Goal: Task Accomplishment & Management: Manage account settings

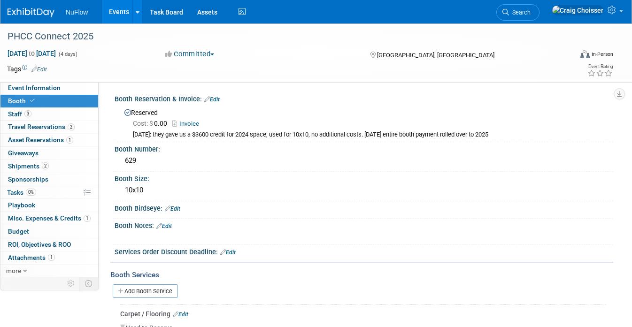
click at [122, 12] on link "Events" at bounding box center [119, 11] width 34 height 23
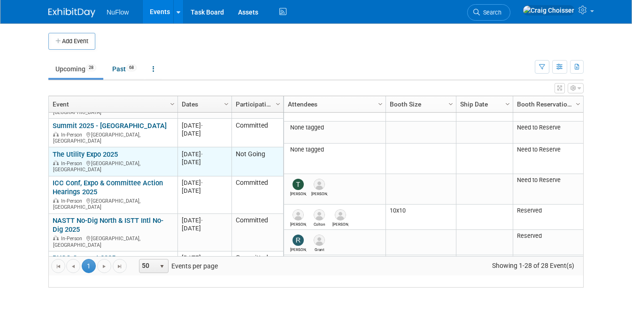
scroll to position [69, 0]
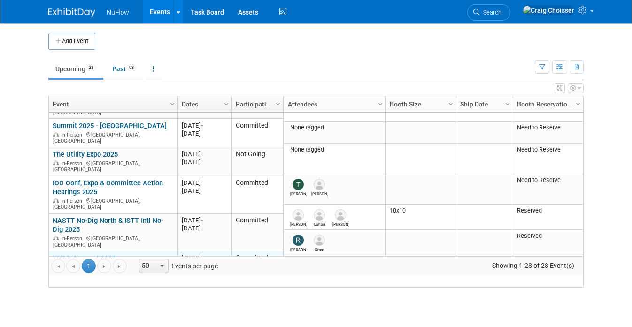
click at [94, 254] on link "PHCC Connect 2025" at bounding box center [84, 258] width 63 height 8
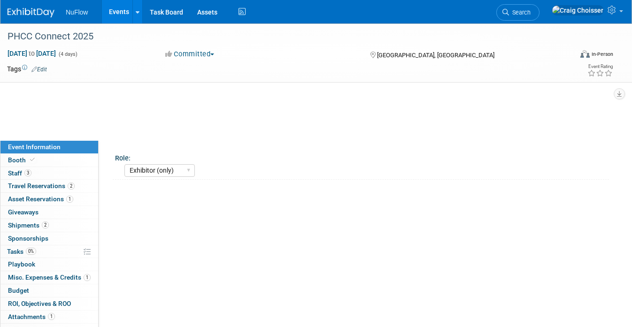
select select "Exhibitor (only)"
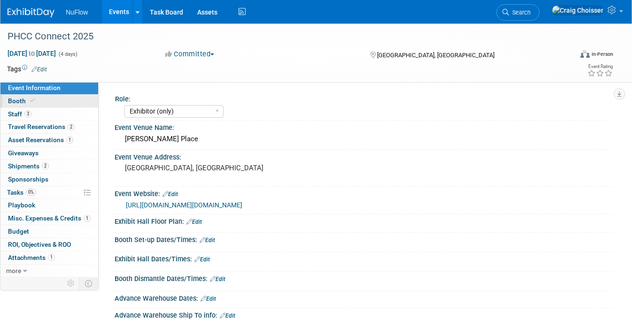
click at [20, 97] on span "Booth" at bounding box center [22, 101] width 29 height 8
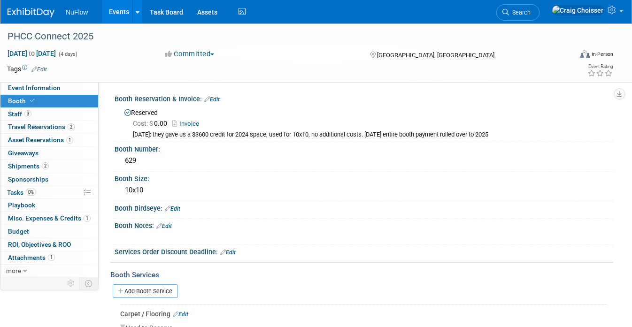
click at [116, 15] on link "Events" at bounding box center [119, 11] width 34 height 23
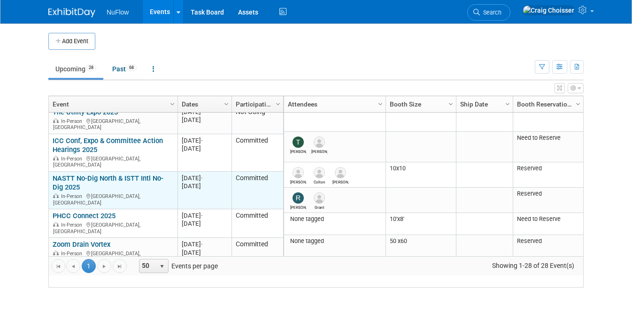
scroll to position [113, 0]
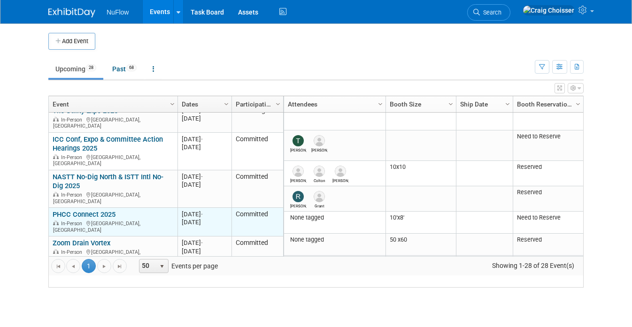
click at [93, 210] on link "PHCC Connect 2025" at bounding box center [84, 214] width 63 height 8
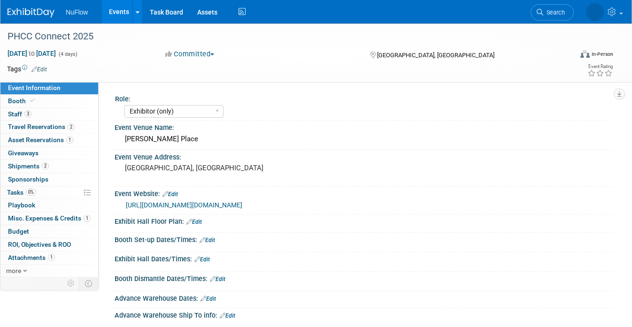
select select "Exhibitor (only)"
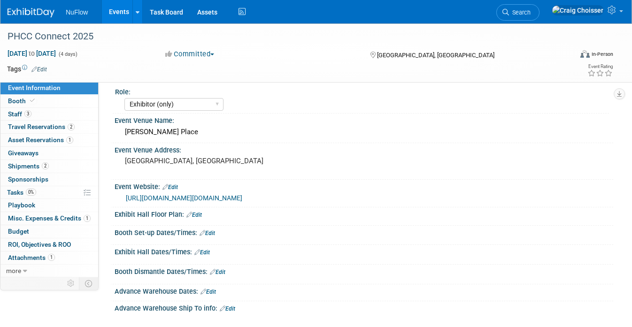
scroll to position [12, 0]
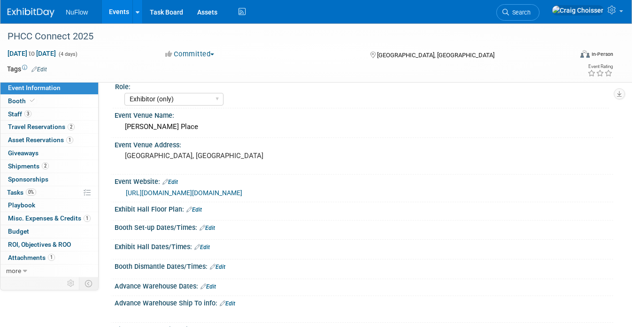
click at [208, 246] on link "Edit" at bounding box center [201, 247] width 15 height 7
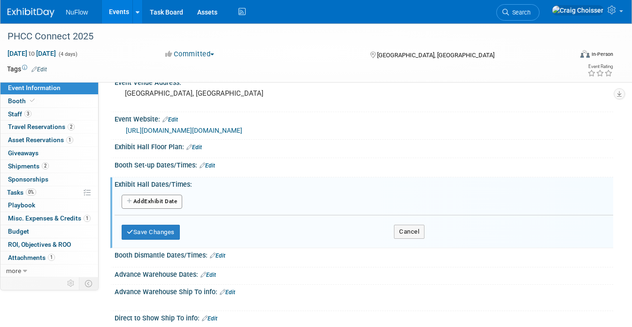
scroll to position [91, 0]
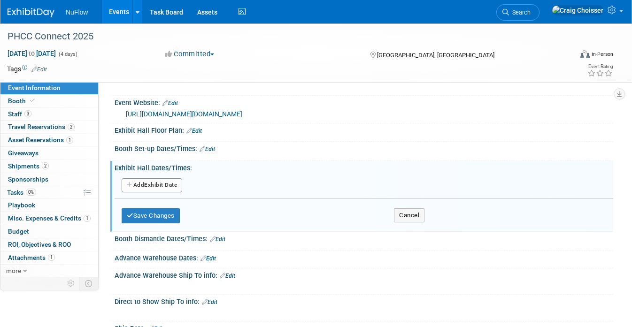
click at [167, 183] on button "Add Another Exhibit Date" at bounding box center [152, 185] width 61 height 14
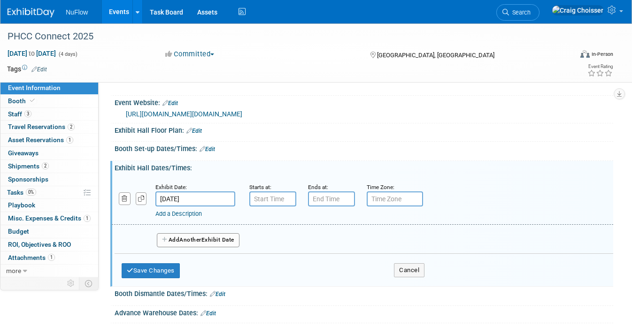
click at [191, 197] on input "[DATE]" at bounding box center [195, 198] width 80 height 15
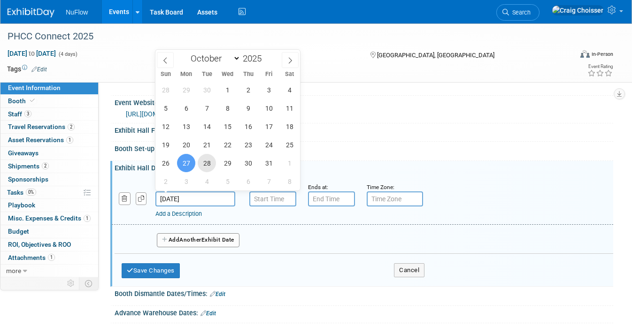
click at [207, 166] on span "28" at bounding box center [207, 163] width 18 height 18
type input "Oct 28, 2025"
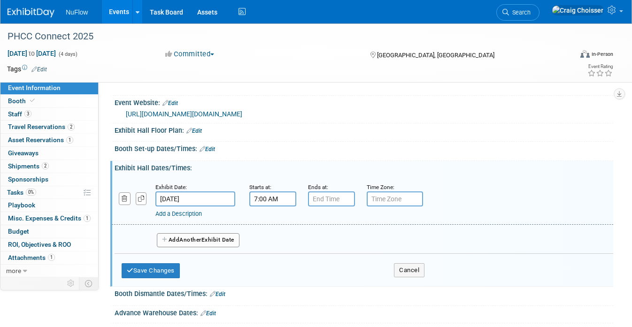
click at [267, 198] on input "7:00 AM" at bounding box center [272, 198] width 47 height 15
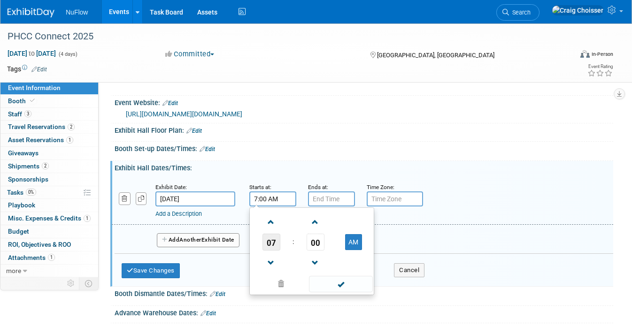
click at [272, 244] on span "07" at bounding box center [271, 242] width 18 height 17
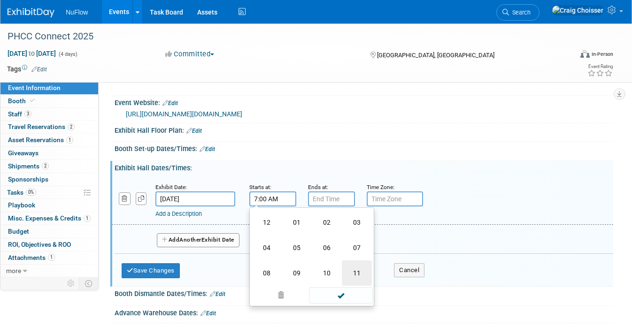
click at [353, 273] on td "11" at bounding box center [357, 272] width 30 height 25
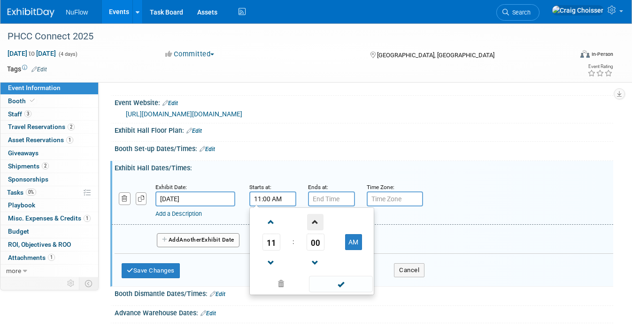
click at [314, 223] on span at bounding box center [315, 222] width 16 height 16
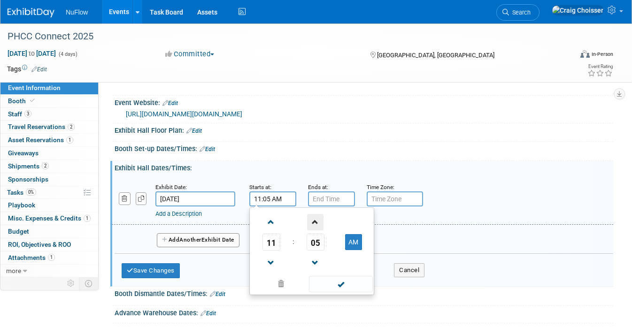
click at [314, 223] on span at bounding box center [315, 222] width 16 height 16
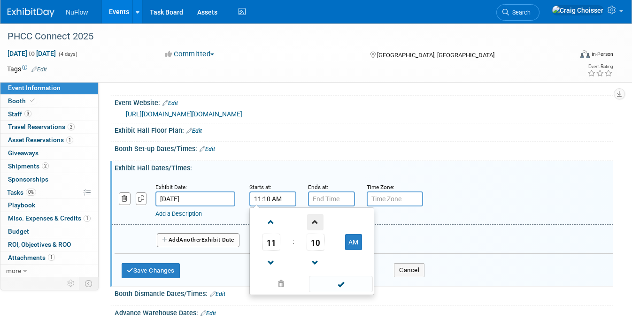
click at [314, 223] on span at bounding box center [315, 222] width 16 height 16
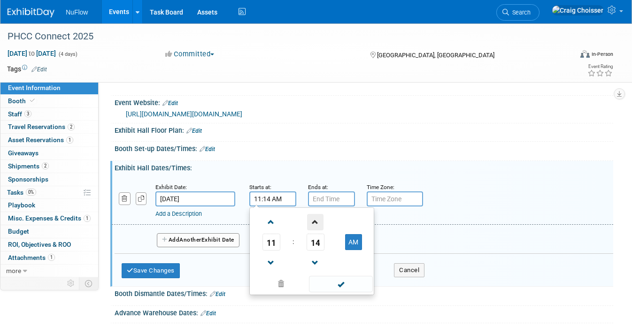
type input "11:15 AM"
click at [327, 198] on input "7:00 PM" at bounding box center [331, 198] width 47 height 15
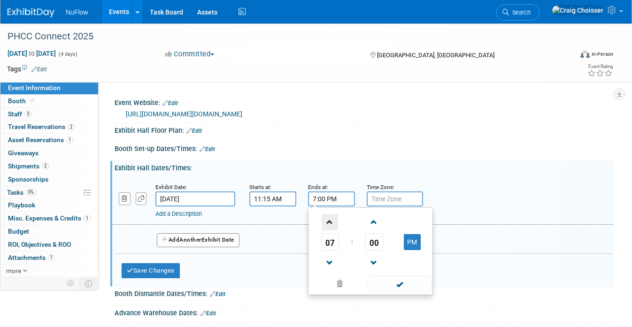
click at [332, 220] on span at bounding box center [329, 222] width 16 height 16
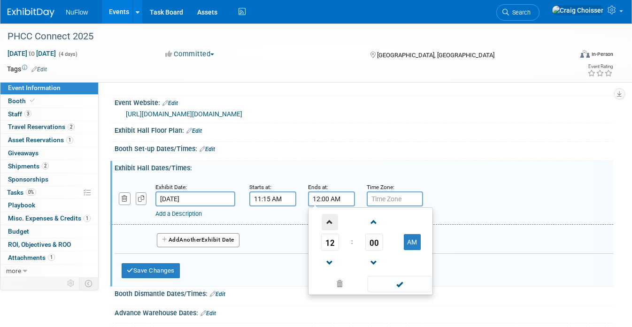
click at [332, 220] on span at bounding box center [329, 222] width 16 height 16
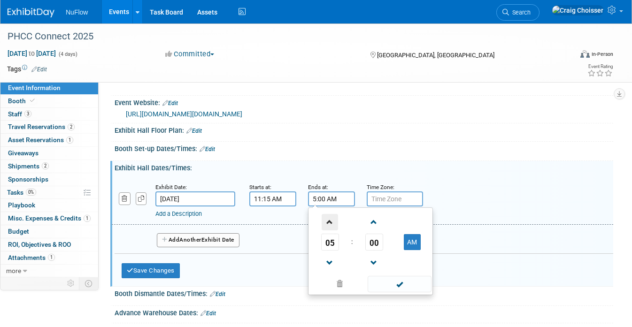
click at [332, 220] on span at bounding box center [329, 222] width 16 height 16
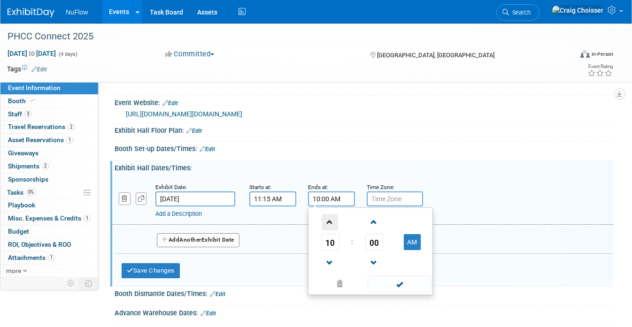
click at [332, 220] on span at bounding box center [329, 222] width 16 height 16
click at [330, 221] on span at bounding box center [329, 222] width 16 height 16
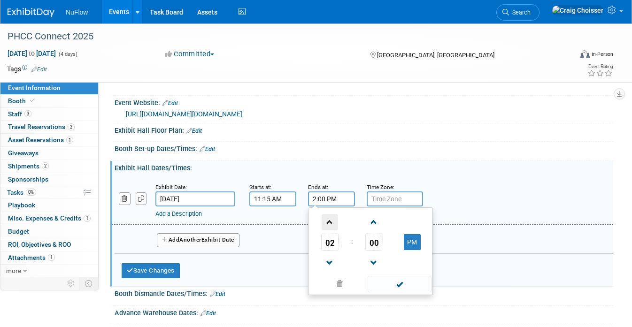
type input "3:00 PM"
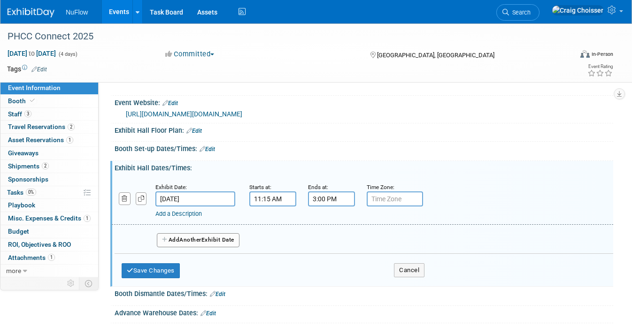
click at [382, 201] on input "text" at bounding box center [394, 198] width 56 height 15
click at [144, 268] on button "Save Changes" at bounding box center [151, 270] width 58 height 15
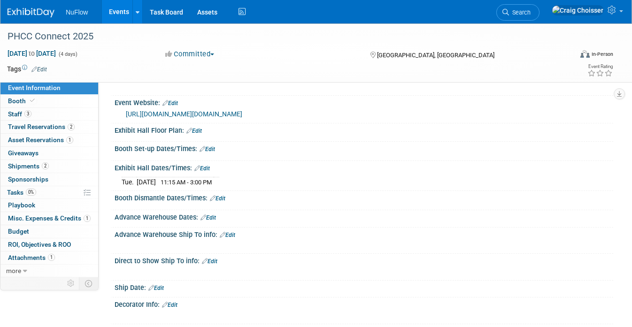
click at [213, 149] on link "Edit" at bounding box center [206, 149] width 15 height 7
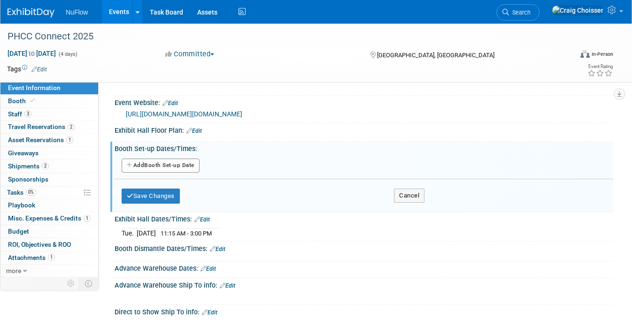
click at [168, 164] on button "Add Another Booth Set-up Date" at bounding box center [161, 166] width 78 height 14
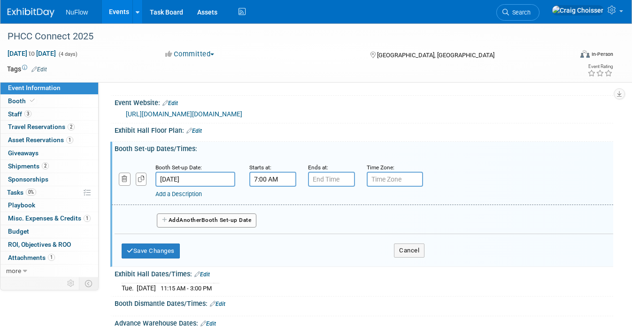
click at [273, 177] on input "7:00 AM" at bounding box center [272, 179] width 47 height 15
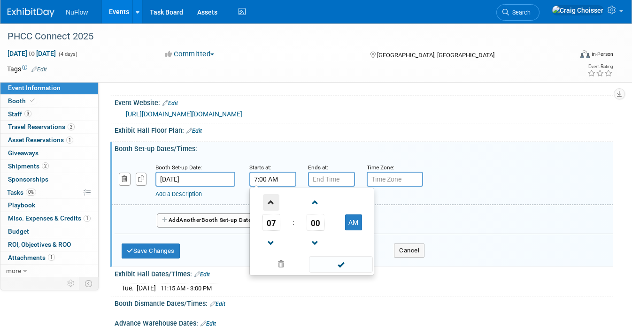
click at [272, 202] on span at bounding box center [271, 202] width 16 height 16
type input "9:00 AM"
click at [320, 178] on input "7:00 PM" at bounding box center [331, 179] width 47 height 15
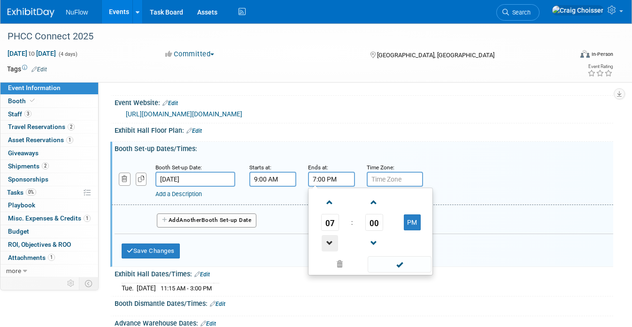
click at [333, 242] on span at bounding box center [329, 243] width 16 height 16
click at [329, 239] on span at bounding box center [329, 243] width 16 height 16
type input "5:00 PM"
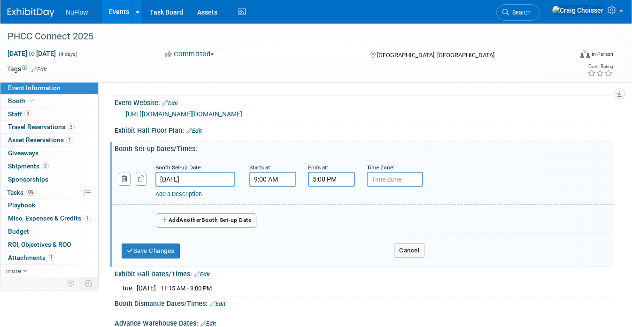
click at [435, 137] on div at bounding box center [364, 137] width 481 height 1
click at [190, 220] on span "Another" at bounding box center [190, 220] width 22 height 7
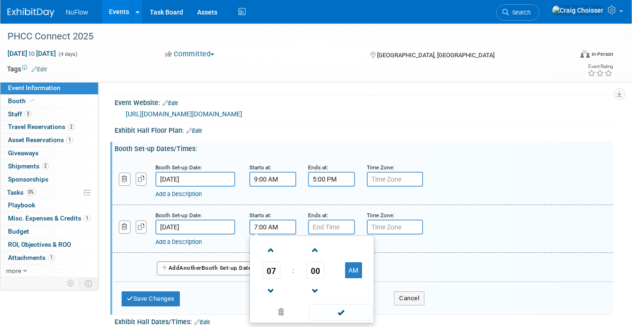
click at [267, 229] on input "7:00 AM" at bounding box center [272, 227] width 47 height 15
click at [314, 286] on span at bounding box center [315, 291] width 16 height 16
click at [314, 253] on span at bounding box center [315, 250] width 16 height 16
click at [314, 251] on span at bounding box center [315, 250] width 16 height 16
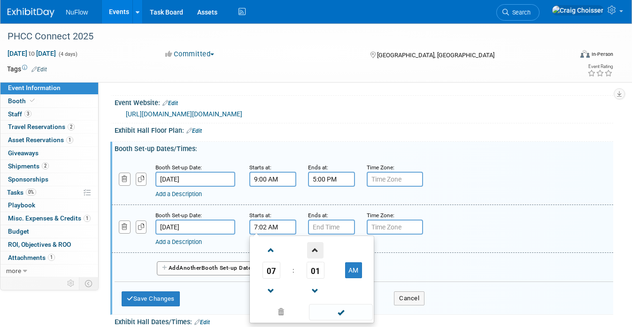
click at [314, 251] on span at bounding box center [315, 250] width 16 height 16
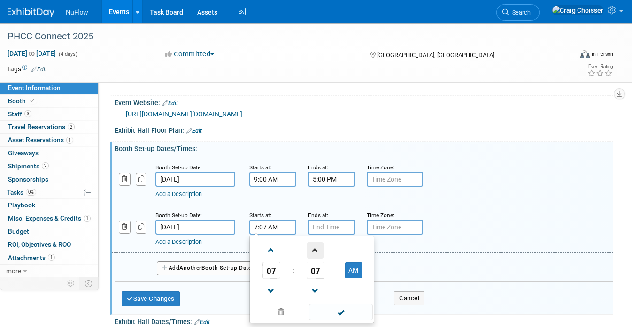
click at [314, 251] on span at bounding box center [315, 250] width 16 height 16
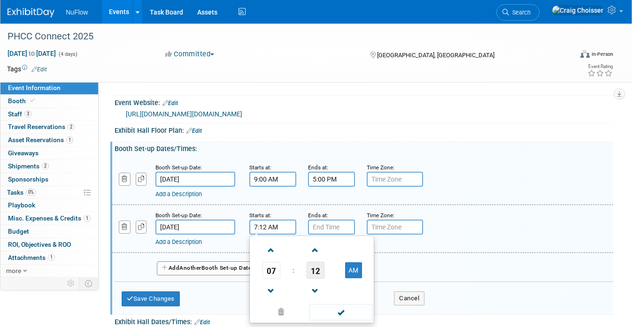
click at [314, 267] on span "12" at bounding box center [315, 270] width 18 height 17
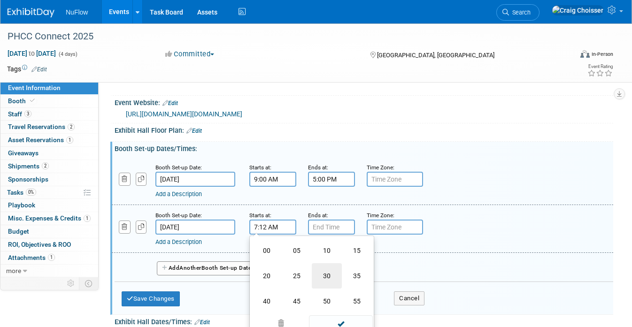
click at [338, 280] on td "30" at bounding box center [327, 275] width 30 height 25
type input "7:30 AM"
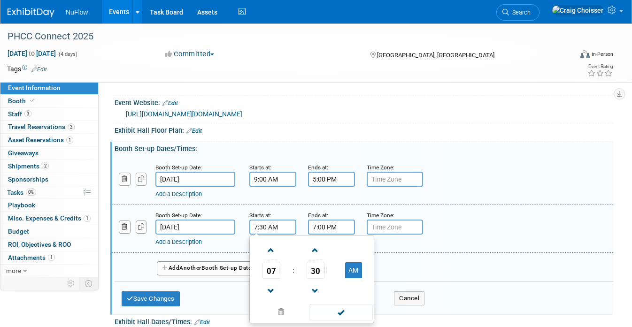
click at [326, 227] on input "7:00 PM" at bounding box center [331, 227] width 47 height 15
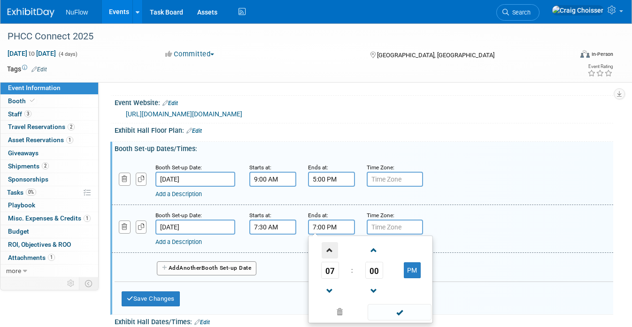
click at [330, 251] on span at bounding box center [329, 250] width 16 height 16
click at [371, 267] on span "00" at bounding box center [374, 270] width 18 height 17
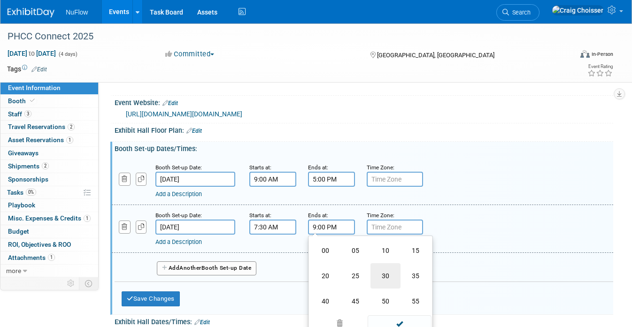
click at [383, 276] on td "30" at bounding box center [385, 275] width 30 height 25
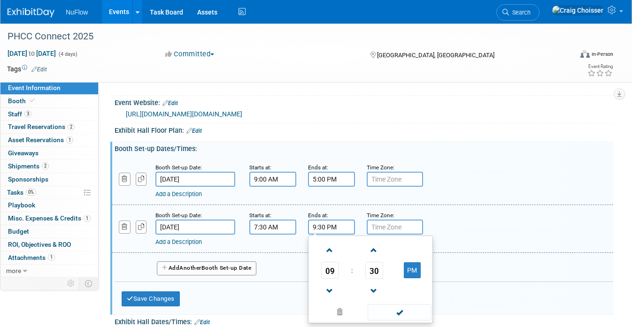
click at [470, 205] on div "Booth Set-up Date: Oct 28, 2025 Starts at: 7:30 AM Ends at: 9:30 PM 09 : 30 PM …" at bounding box center [362, 229] width 501 height 48
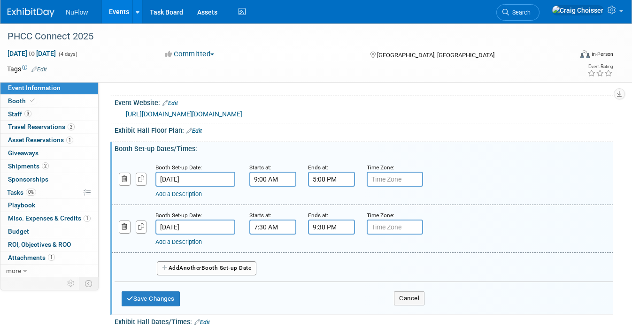
click at [334, 228] on input "9:30 PM" at bounding box center [331, 227] width 47 height 15
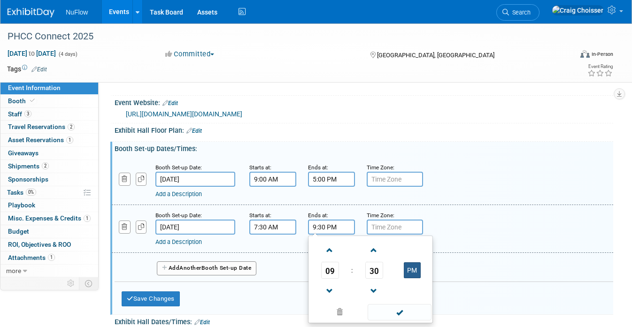
click at [410, 267] on button "PM" at bounding box center [412, 270] width 17 height 16
type input "9:30 AM"
click at [502, 165] on div "Add a Description Description:" at bounding box center [362, 180] width 515 height 36
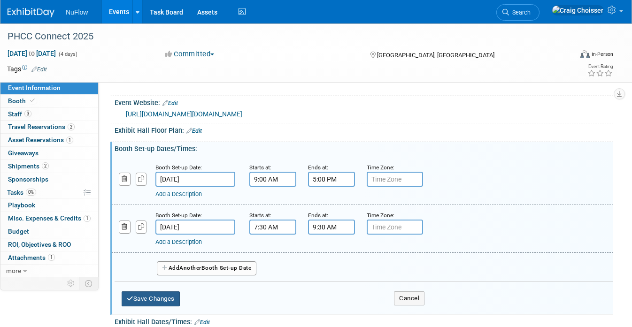
click at [162, 295] on button "Save Changes" at bounding box center [151, 298] width 58 height 15
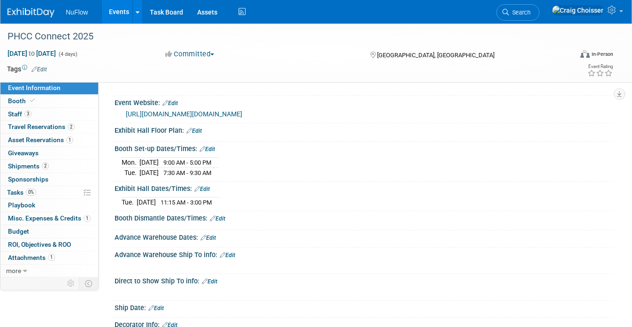
click at [223, 216] on link "Edit" at bounding box center [217, 218] width 15 height 7
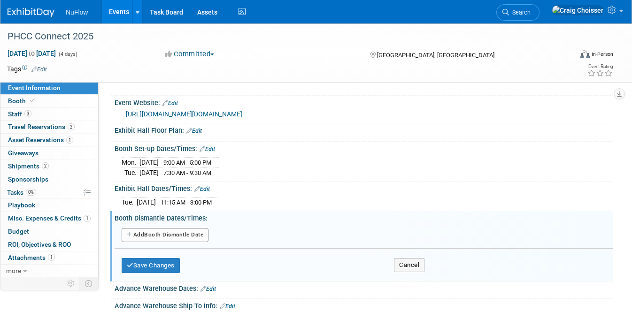
click at [190, 232] on button "Add Another Booth Dismantle Date" at bounding box center [165, 235] width 87 height 14
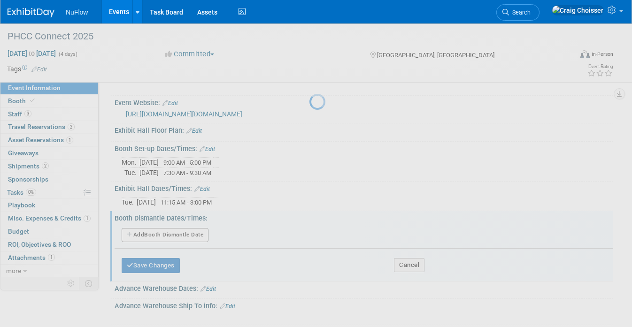
select select "9"
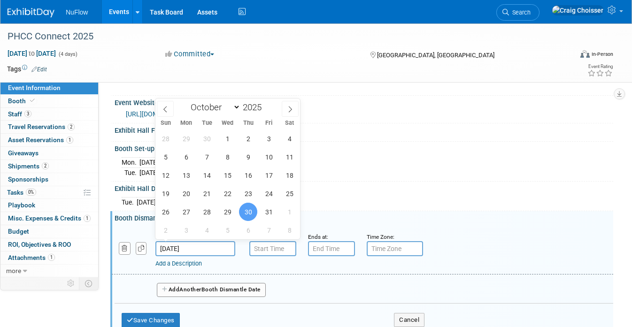
click at [198, 245] on input "[DATE]" at bounding box center [195, 248] width 80 height 15
click at [206, 210] on span "28" at bounding box center [207, 212] width 18 height 18
type input "Oct 28, 2025"
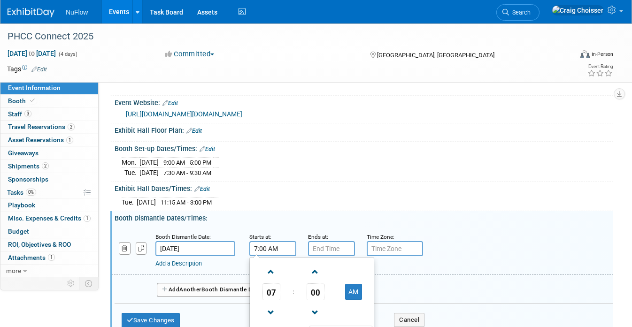
click at [263, 246] on input "7:00 AM" at bounding box center [272, 248] width 47 height 15
click at [272, 268] on span at bounding box center [271, 272] width 16 height 16
click at [271, 267] on span at bounding box center [271, 272] width 16 height 16
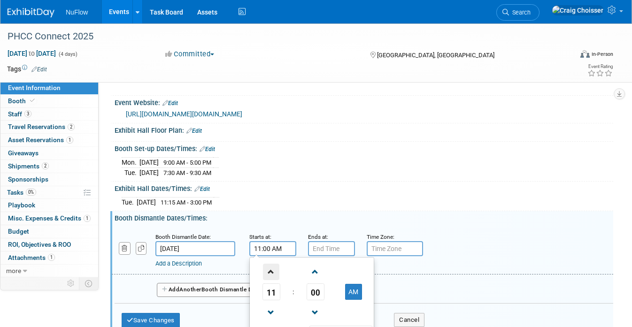
click at [271, 267] on span at bounding box center [271, 272] width 16 height 16
click at [312, 292] on span "00" at bounding box center [315, 291] width 18 height 17
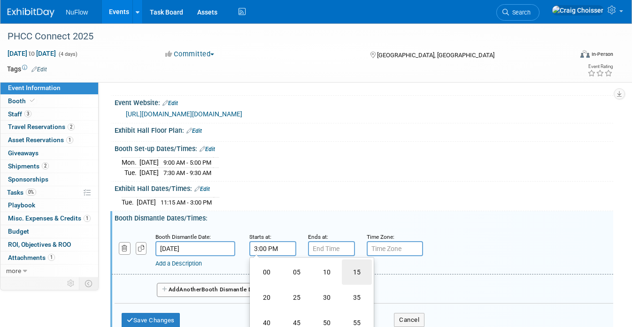
click at [351, 273] on td "15" at bounding box center [357, 271] width 30 height 25
type input "3:15 PM"
click at [335, 246] on input "7:00 PM" at bounding box center [331, 248] width 47 height 15
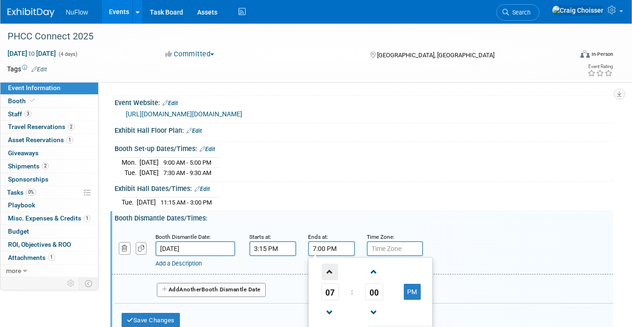
click at [332, 271] on span at bounding box center [329, 272] width 16 height 16
type input "8:00 PM"
click at [398, 206] on div "Exhibit Hall Dates/Times: Edit Tue. Oct 28, 2025 11:15 AM - 3:00 PM Save Change…" at bounding box center [361, 197] width 503 height 30
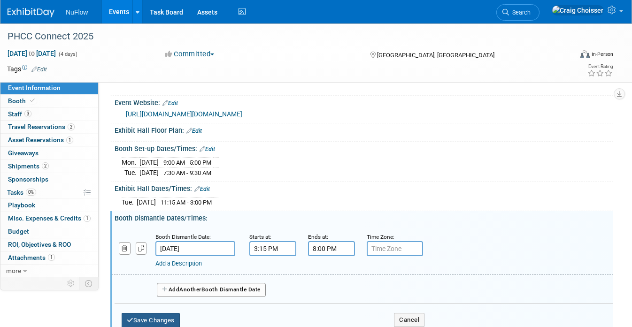
click at [154, 320] on button "Save Changes" at bounding box center [151, 320] width 58 height 15
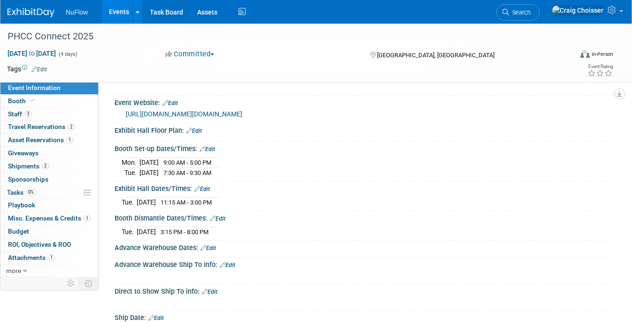
click at [197, 130] on link "Edit" at bounding box center [193, 131] width 15 height 7
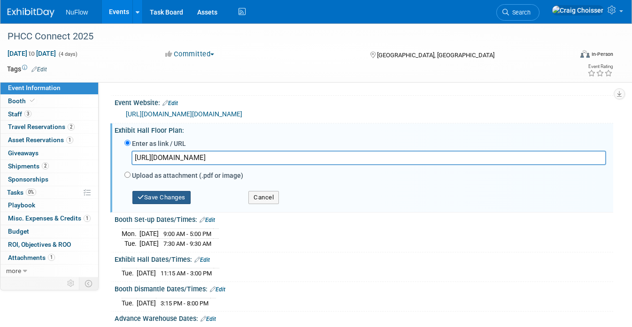
type input "https://www.conferenceharvester.com/floorplan/v2/index.asp?EventKey=MIGPBDSZ"
click at [178, 193] on button "Save Changes" at bounding box center [161, 197] width 58 height 13
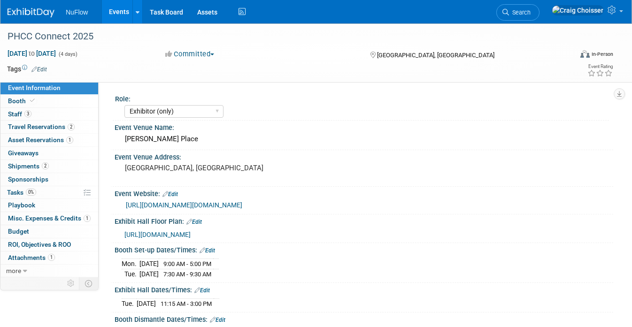
scroll to position [0, 0]
click at [22, 114] on span "Staff 3" at bounding box center [19, 114] width 23 height 8
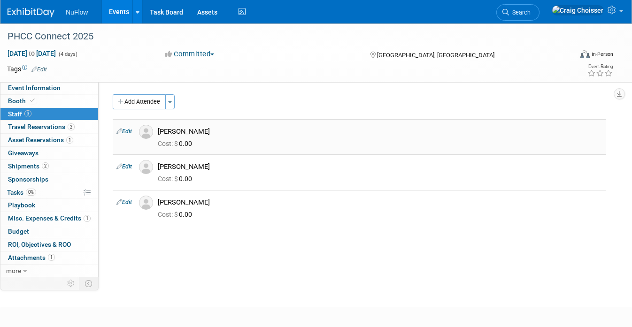
click at [125, 131] on link "Edit" at bounding box center [123, 131] width 15 height 7
select select "5dcc9544-7d23-46af-a36e-ec73fb6713eb"
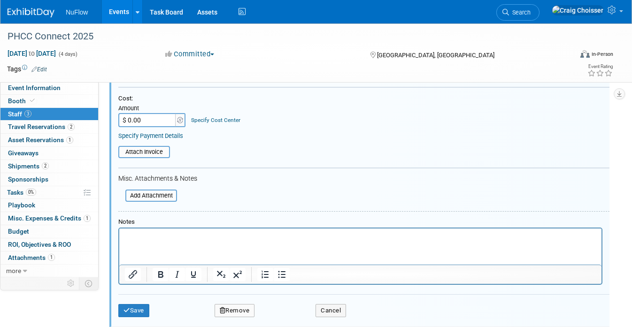
scroll to position [161, 0]
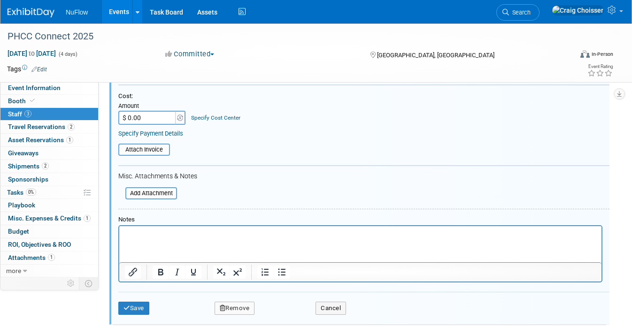
click at [240, 302] on button "Remove" at bounding box center [234, 308] width 40 height 13
click at [289, 305] on link "Yes" at bounding box center [285, 306] width 27 height 15
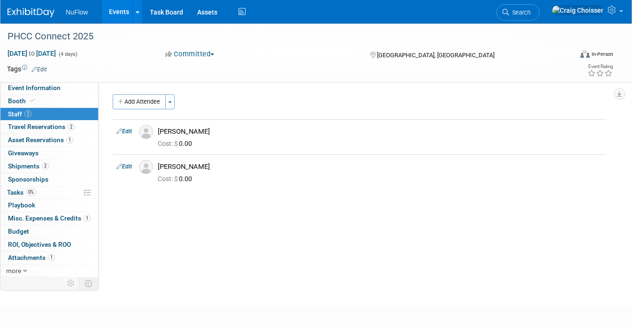
scroll to position [0, 0]
click at [43, 88] on span "Event Information" at bounding box center [34, 88] width 53 height 8
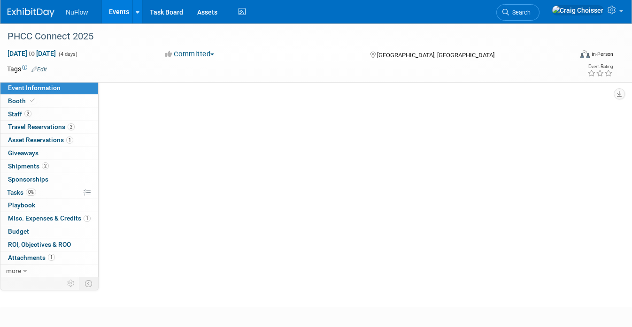
select select "Exhibitor (only)"
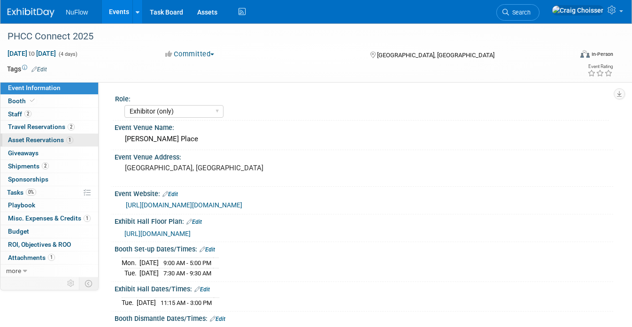
click at [31, 140] on span "Asset Reservations 1" at bounding box center [40, 140] width 65 height 8
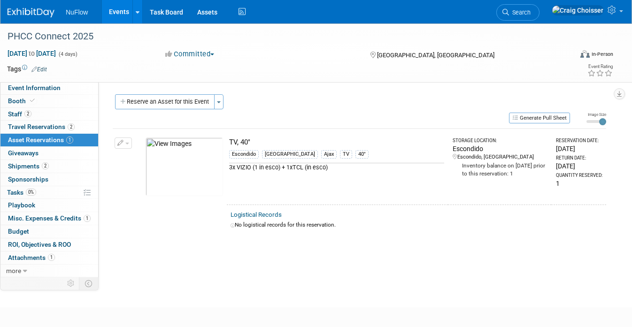
click at [126, 146] on button "button" at bounding box center [122, 142] width 17 height 11
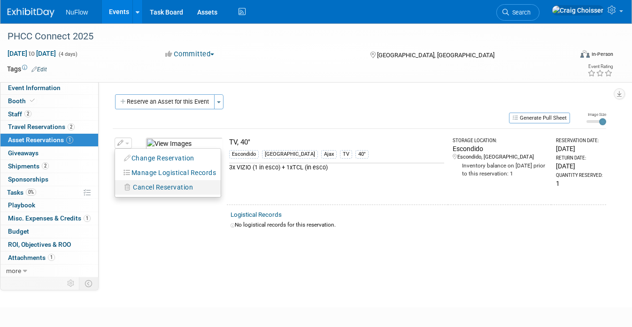
click at [151, 189] on span "Cancel Reservation" at bounding box center [163, 187] width 60 height 8
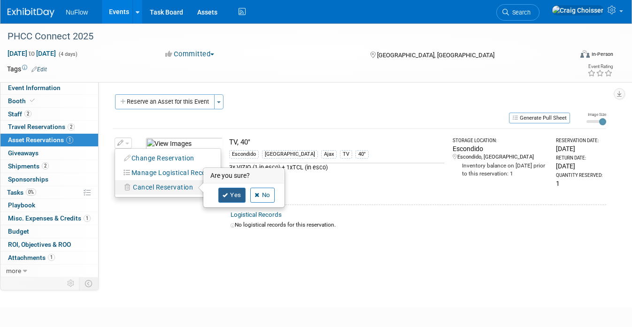
click at [230, 194] on link "Yes" at bounding box center [231, 195] width 27 height 15
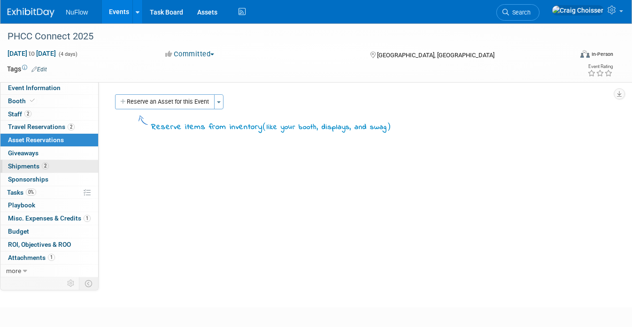
click at [22, 162] on span "Shipments 2" at bounding box center [28, 166] width 41 height 8
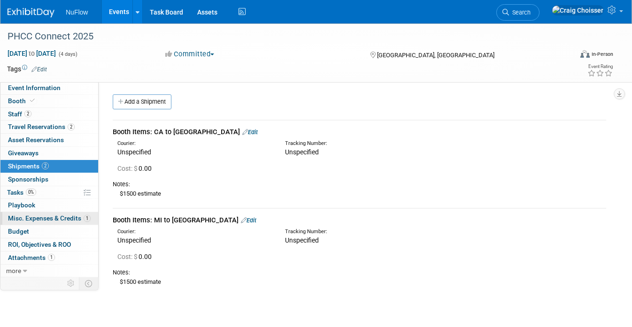
click at [35, 215] on span "Misc. Expenses & Credits 1" at bounding box center [49, 218] width 83 height 8
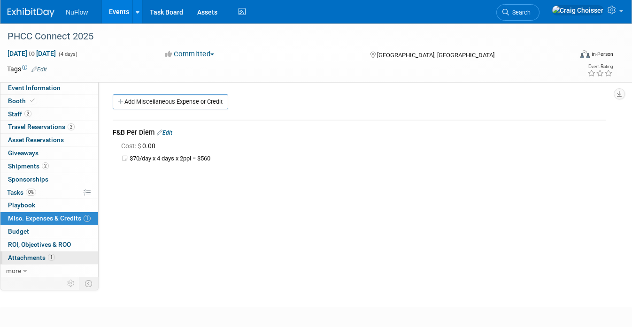
click at [38, 254] on span "Attachments 1" at bounding box center [31, 258] width 47 height 8
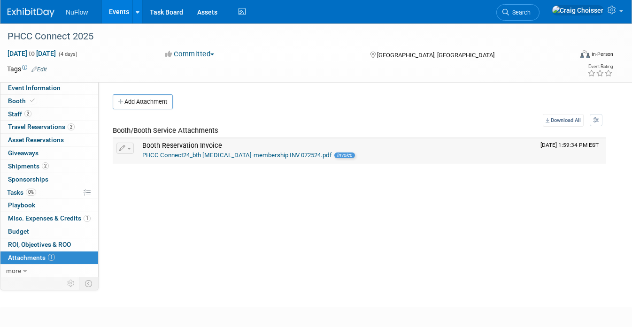
click at [180, 155] on link "PHCC Connect24_bth bal-membership INV 072524.pdf" at bounding box center [237, 155] width 190 height 7
click at [38, 89] on span "Event Information" at bounding box center [34, 88] width 53 height 8
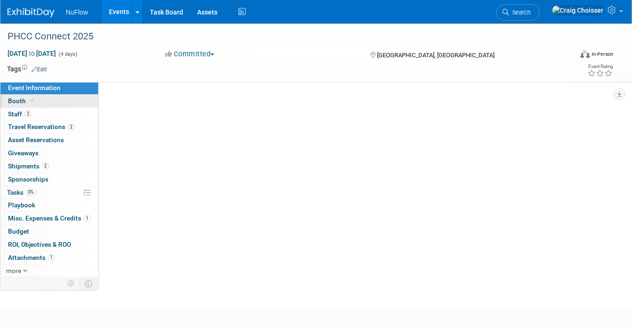
select select "Exhibitor (only)"
